Goal: Check status: Check status

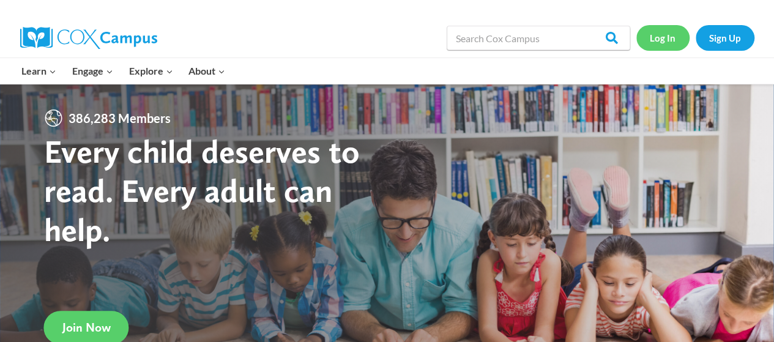
click at [660, 35] on link "Log In" at bounding box center [662, 37] width 53 height 25
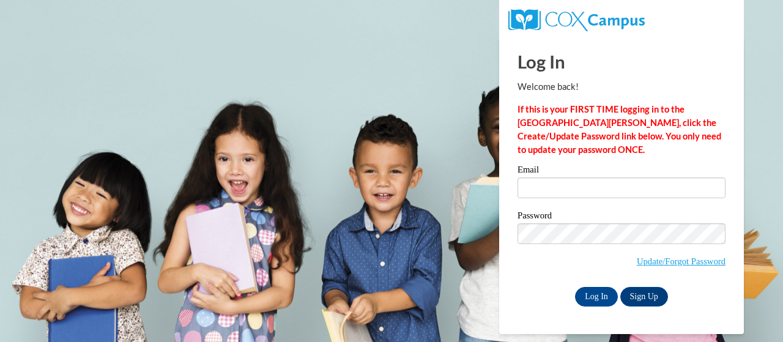
click at [670, 173] on label "Email" at bounding box center [622, 171] width 208 height 12
click at [670, 177] on input "Email" at bounding box center [622, 187] width 208 height 21
click at [684, 183] on input "Email" at bounding box center [622, 187] width 208 height 21
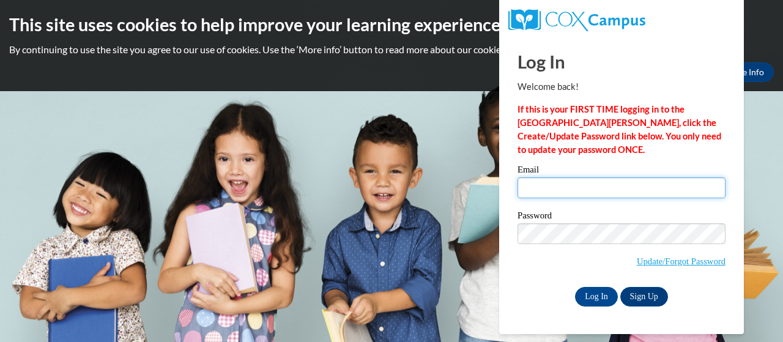
type input "[PERSON_NAME][EMAIL_ADDRESS][PERSON_NAME][DOMAIN_NAME]"
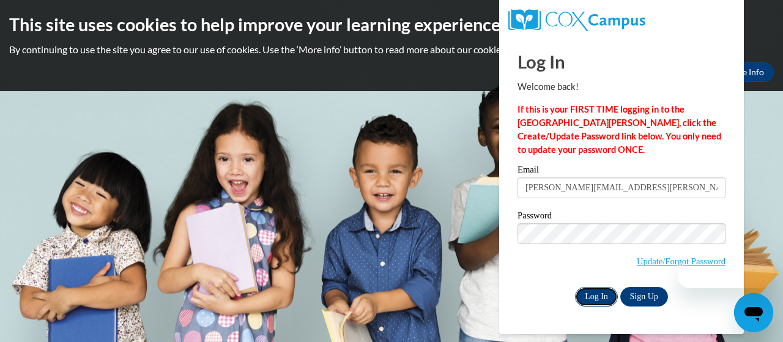
click at [600, 305] on input "Log In" at bounding box center [596, 297] width 43 height 20
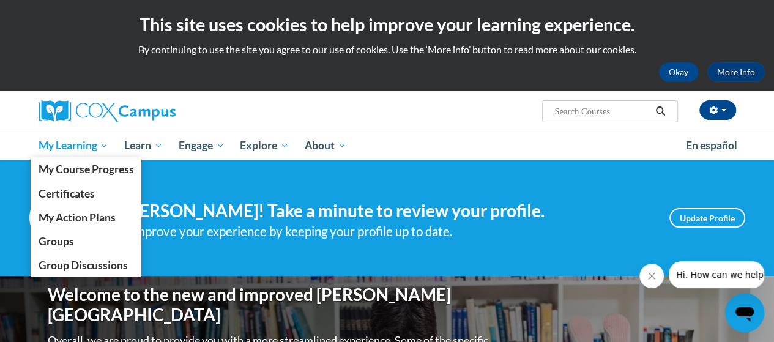
click at [45, 149] on span "My Learning" at bounding box center [73, 145] width 70 height 15
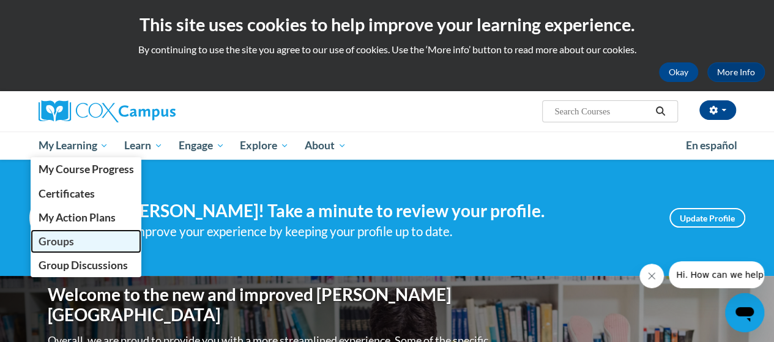
click at [45, 242] on span "Groups" at bounding box center [55, 241] width 35 height 13
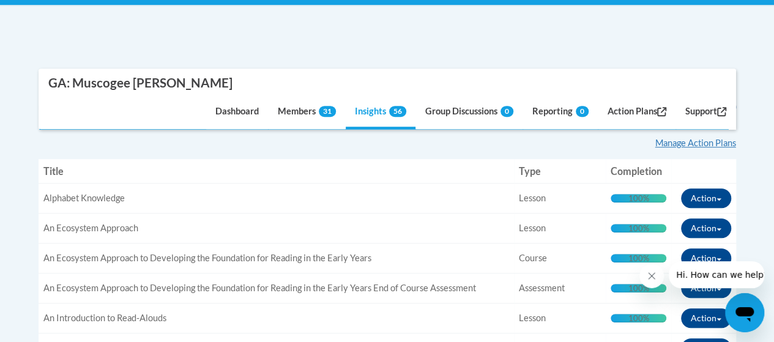
scroll to position [321, 0]
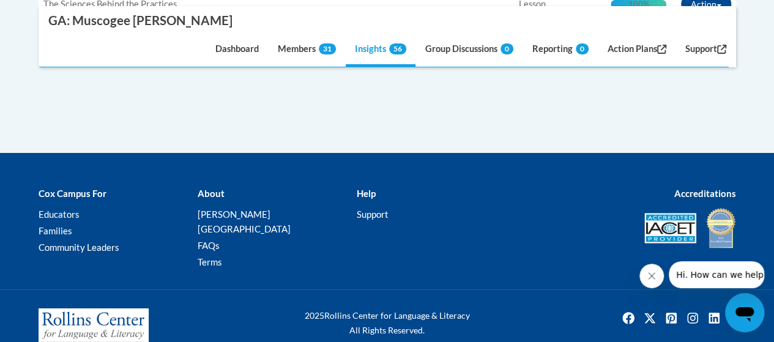
click at [4, 197] on div "[PERSON_NAME] Campus For Educators Families Community Leaders About [PERSON_NAM…" at bounding box center [387, 229] width 774 height 122
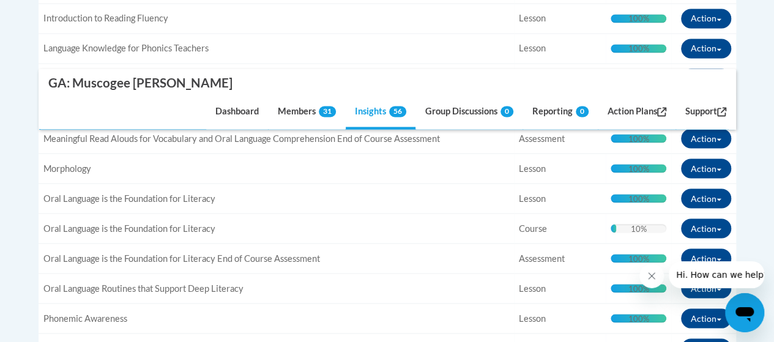
scroll to position [1032, 0]
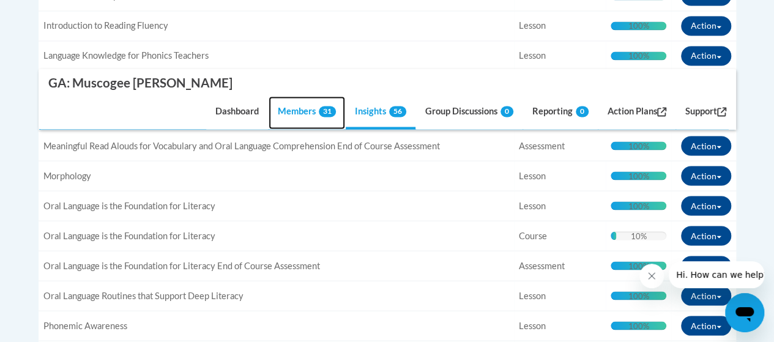
click at [291, 113] on link "Members 31" at bounding box center [307, 113] width 76 height 33
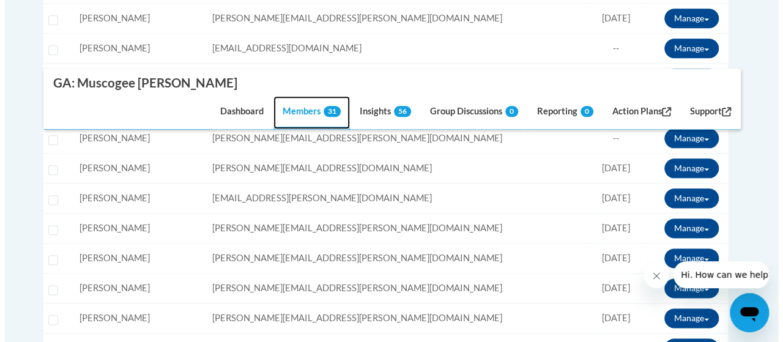
scroll to position [667, 0]
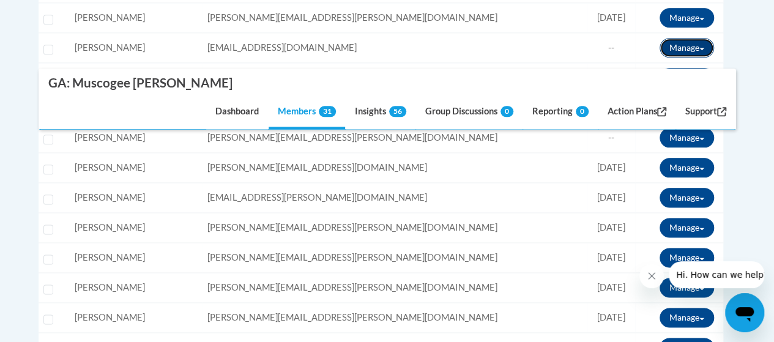
click at [704, 52] on button "Manage" at bounding box center [687, 48] width 54 height 20
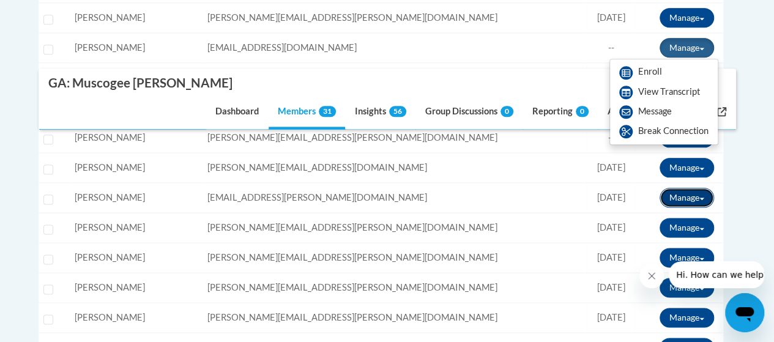
click at [693, 201] on button "Manage" at bounding box center [687, 198] width 54 height 20
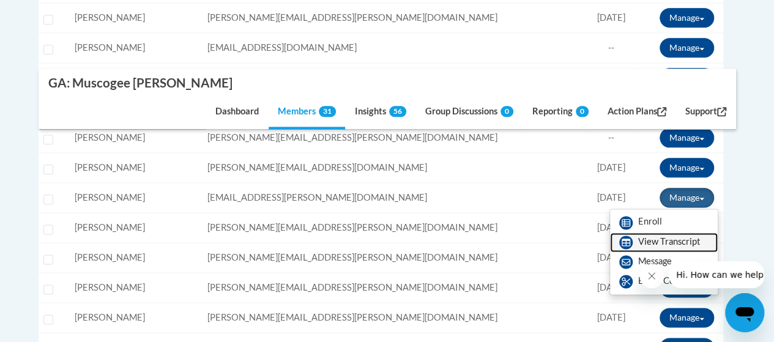
click at [684, 242] on link "View Transcript" at bounding box center [664, 243] width 108 height 20
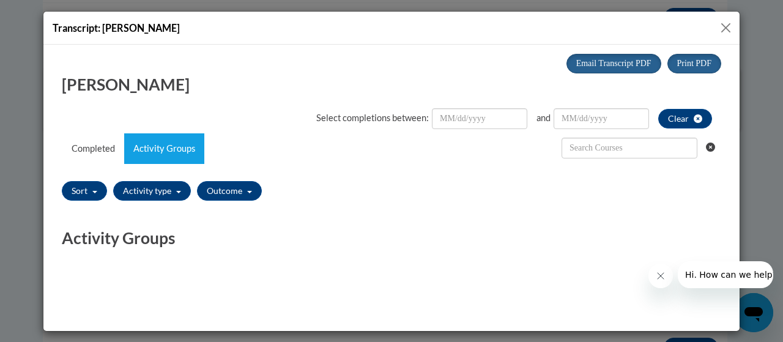
scroll to position [0, 0]
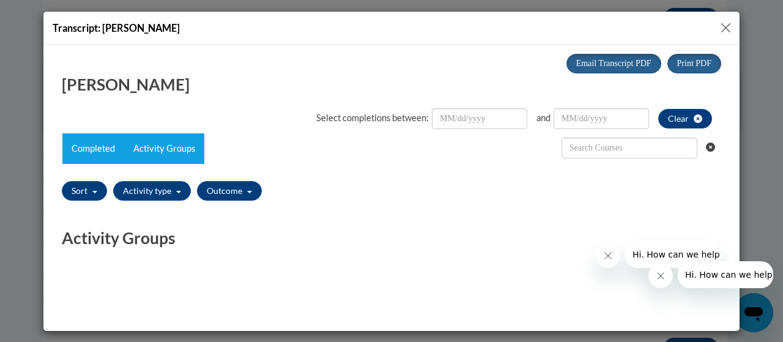
click at [89, 140] on link "Completed" at bounding box center [93, 148] width 62 height 31
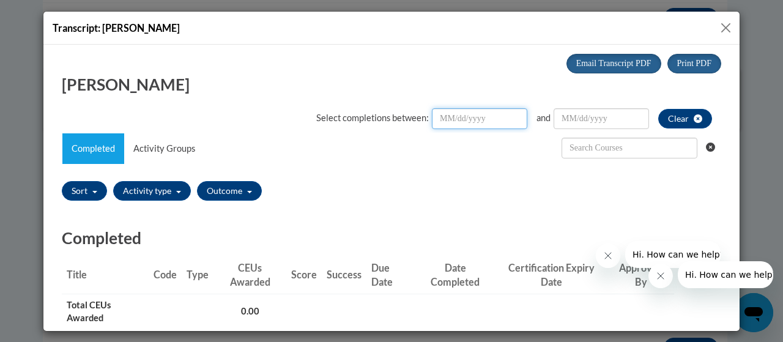
click at [468, 115] on input "Date Input" at bounding box center [479, 118] width 95 height 21
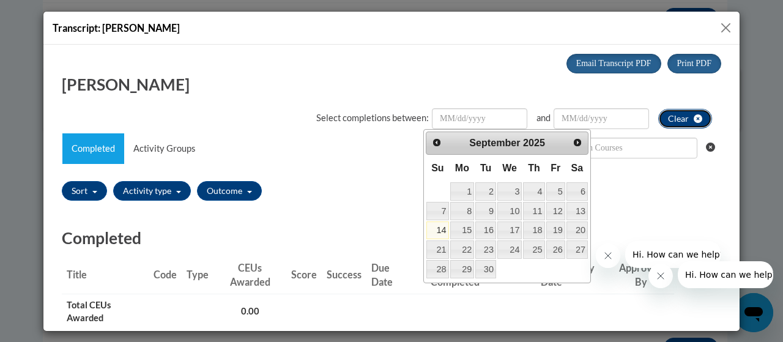
click at [694, 122] on icon "clear" at bounding box center [698, 118] width 9 height 9
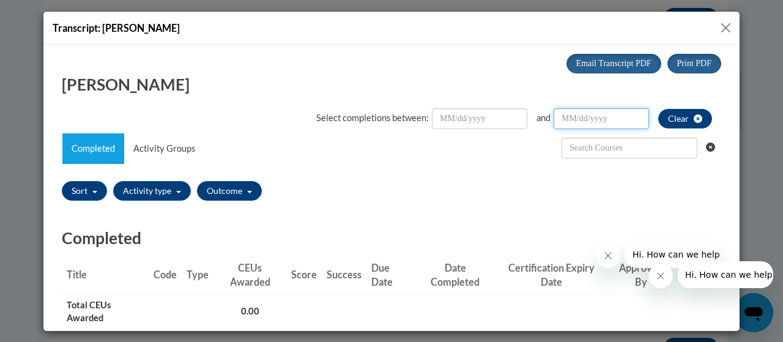
click at [609, 119] on input "Date Input" at bounding box center [601, 118] width 95 height 21
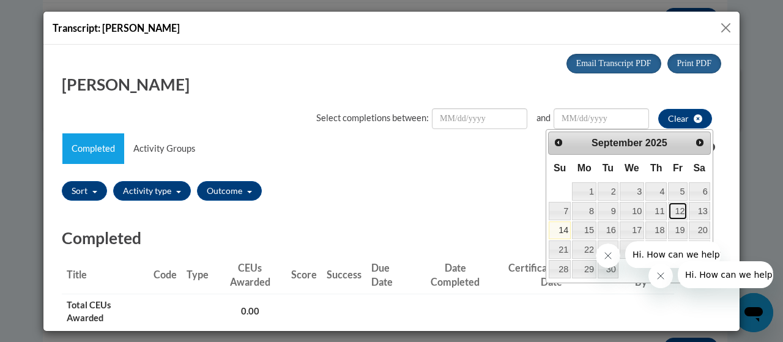
click at [676, 215] on link "12" at bounding box center [677, 210] width 19 height 18
type input "September/12/20252025"
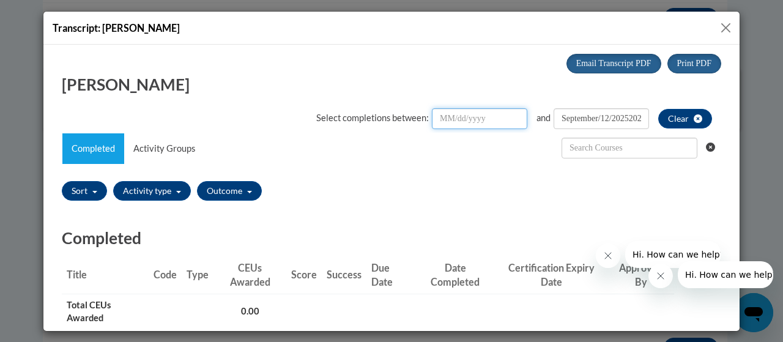
click at [473, 121] on input "Date Input" at bounding box center [479, 118] width 95 height 21
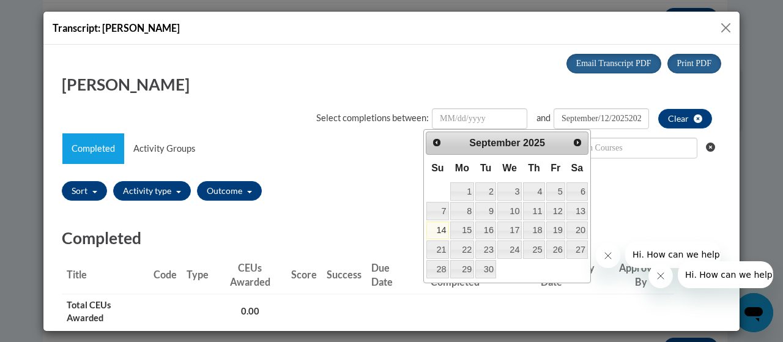
click at [442, 136] on link "Prev" at bounding box center [437, 142] width 18 height 18
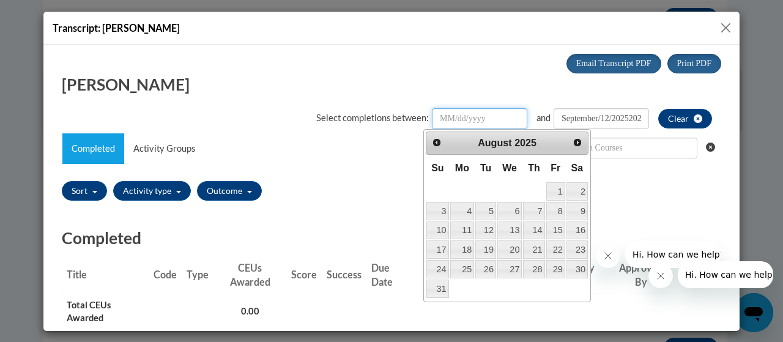
click at [440, 140] on span "Prev" at bounding box center [437, 142] width 10 height 10
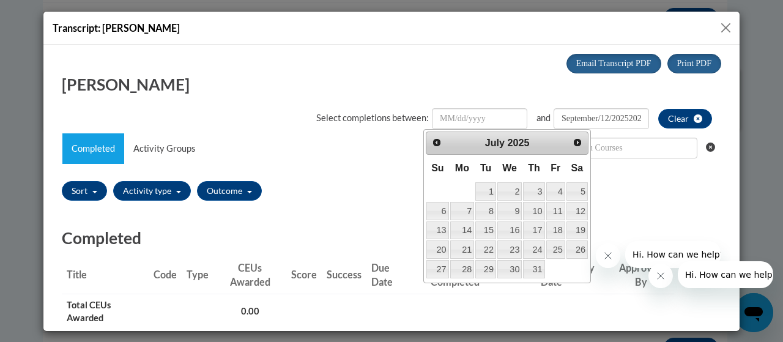
click at [439, 141] on span "Prev" at bounding box center [437, 142] width 10 height 10
click at [486, 188] on link "3" at bounding box center [485, 191] width 21 height 18
type input "June/03/20252025"
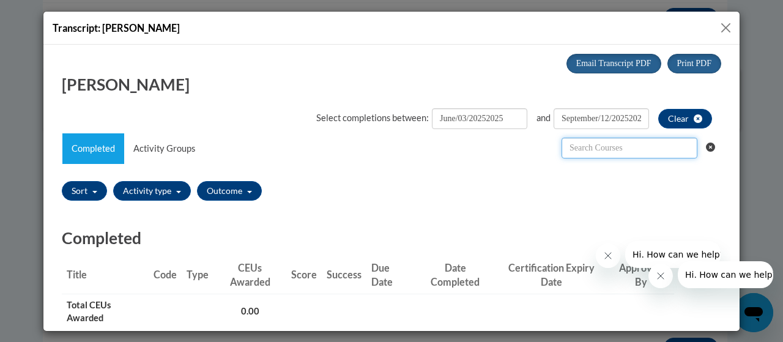
click at [642, 149] on input "text" at bounding box center [630, 147] width 136 height 21
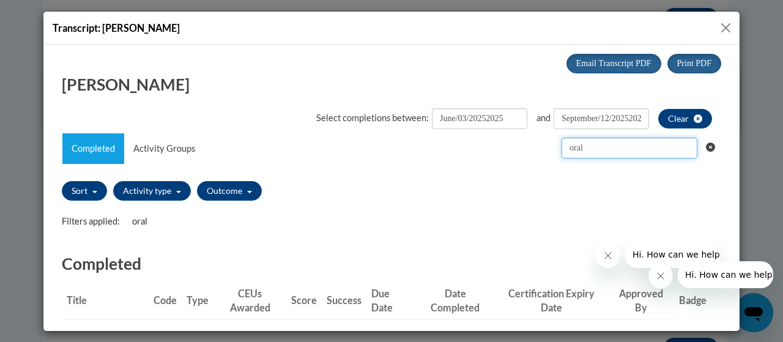
type input "oral"
click at [729, 26] on button "Close" at bounding box center [725, 27] width 15 height 15
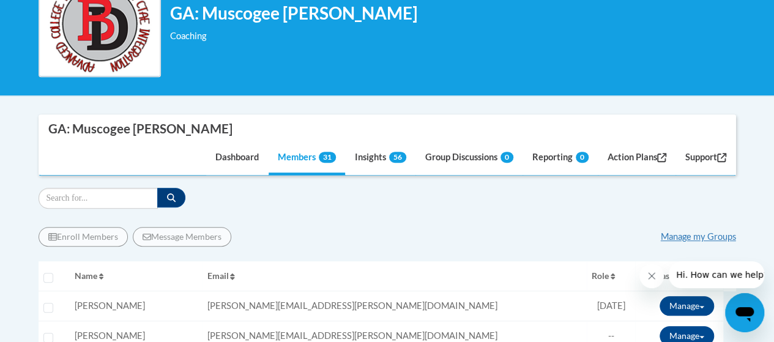
scroll to position [229, 0]
click at [534, 163] on link "Reporting 0" at bounding box center [560, 158] width 75 height 33
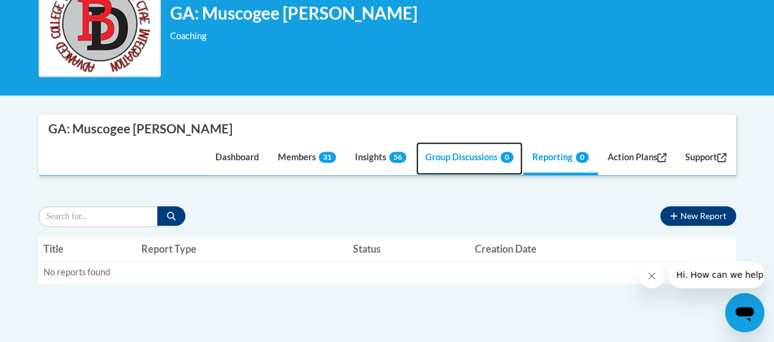
click at [471, 159] on link "Group Discussions 0" at bounding box center [469, 158] width 106 height 33
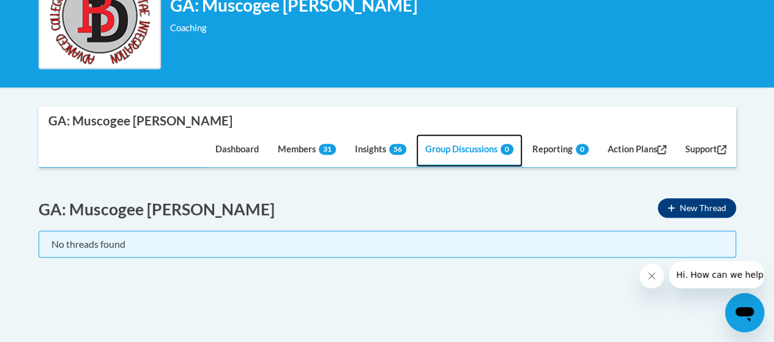
scroll to position [226, 0]
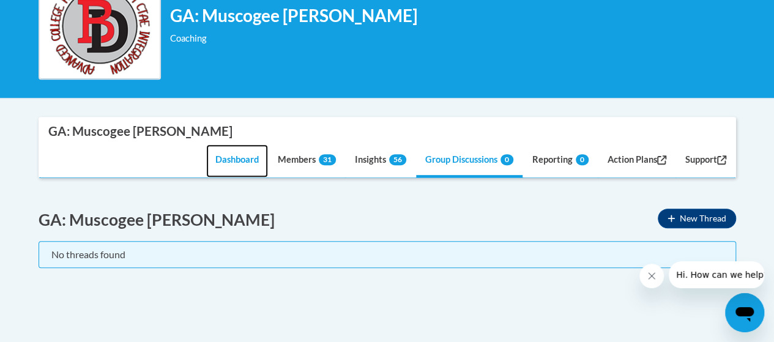
click at [233, 166] on link "Dashboard" at bounding box center [237, 160] width 62 height 33
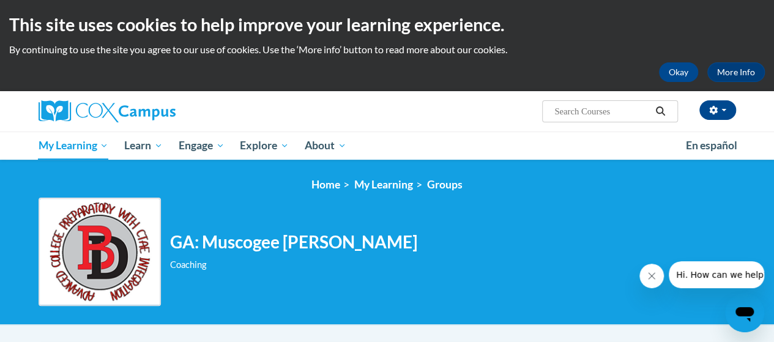
scroll to position [4, 0]
